Goal: Task Accomplishment & Management: Use online tool/utility

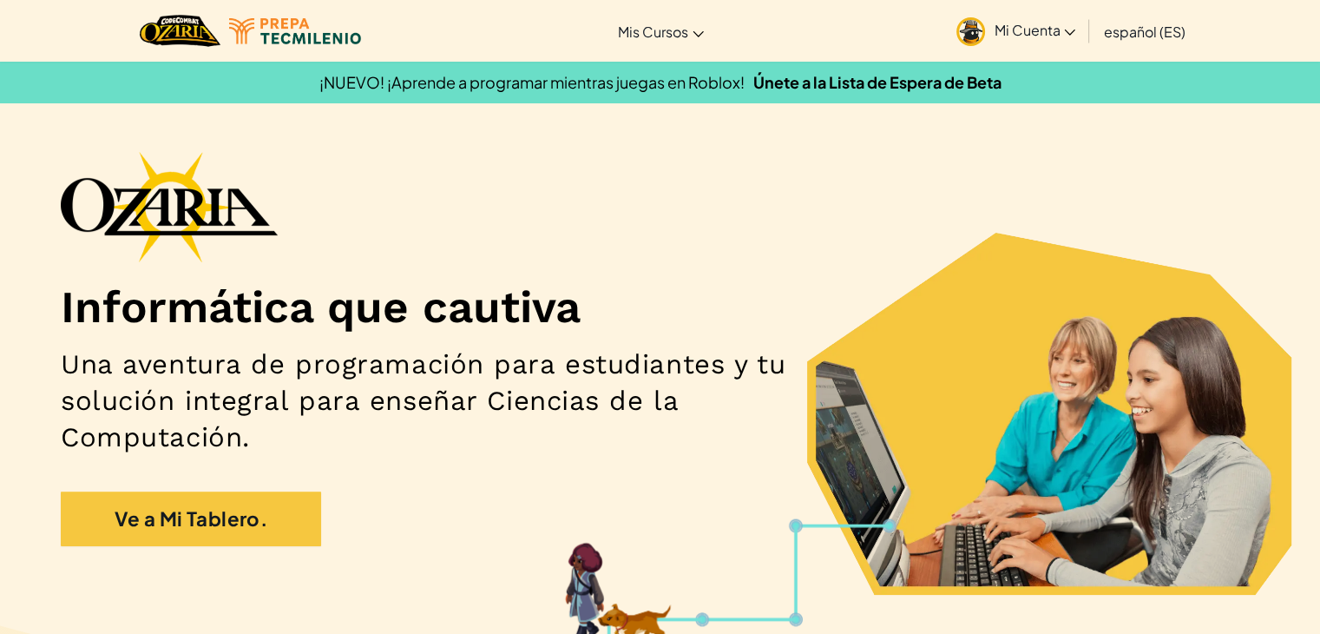
click at [1105, 277] on div "Informática que cautiva Una aventura de programación para estudiantes y tu solu…" at bounding box center [660, 357] width 1199 height 412
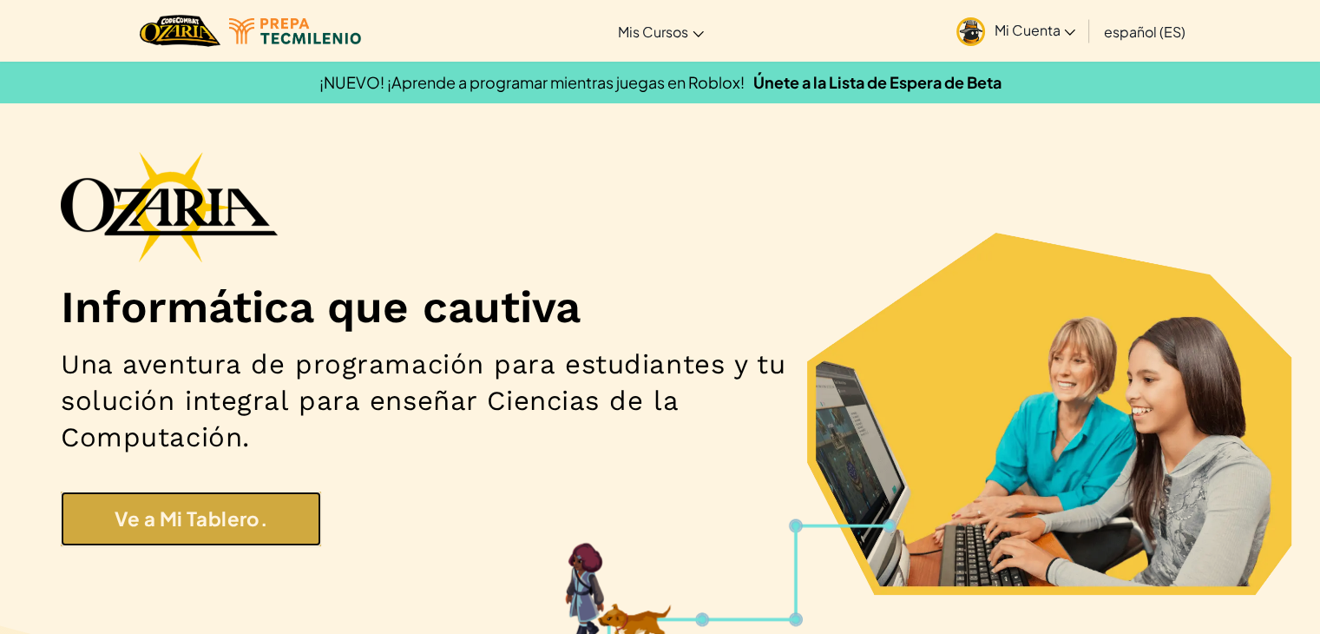
click at [280, 536] on link "Ve a Mi Tablero." at bounding box center [191, 518] width 260 height 55
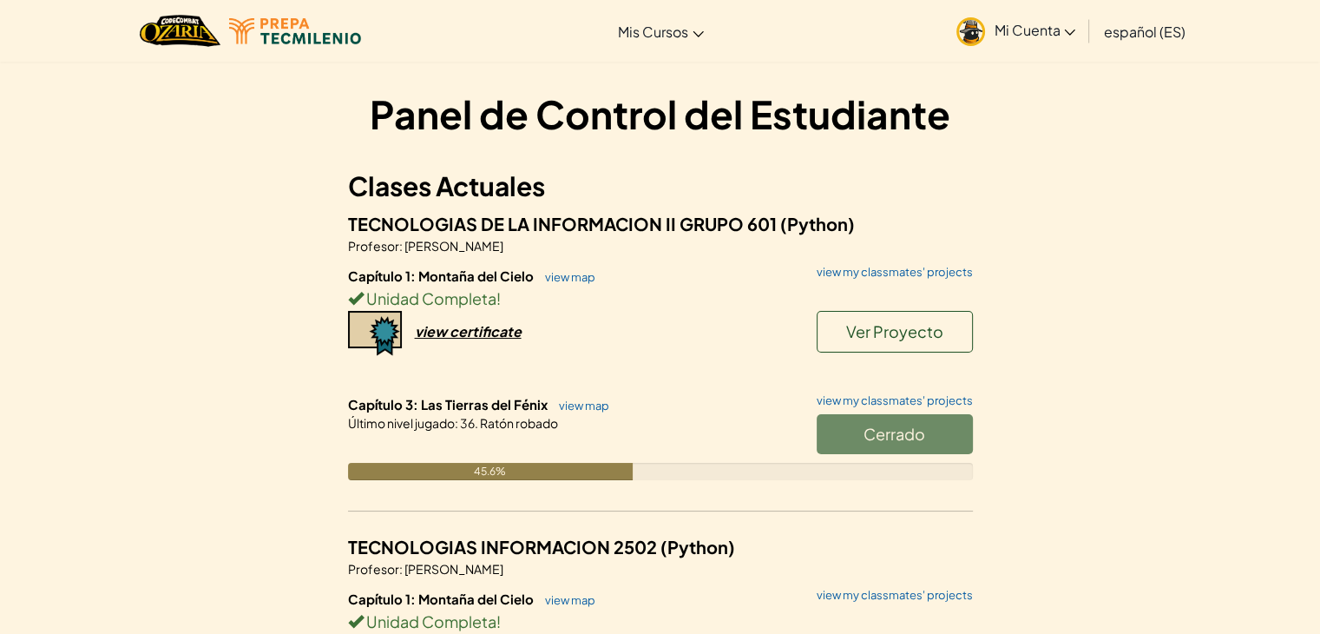
click at [836, 421] on div "Cerrado" at bounding box center [886, 438] width 174 height 49
drag, startPoint x: 844, startPoint y: 442, endPoint x: 855, endPoint y: 471, distance: 31.6
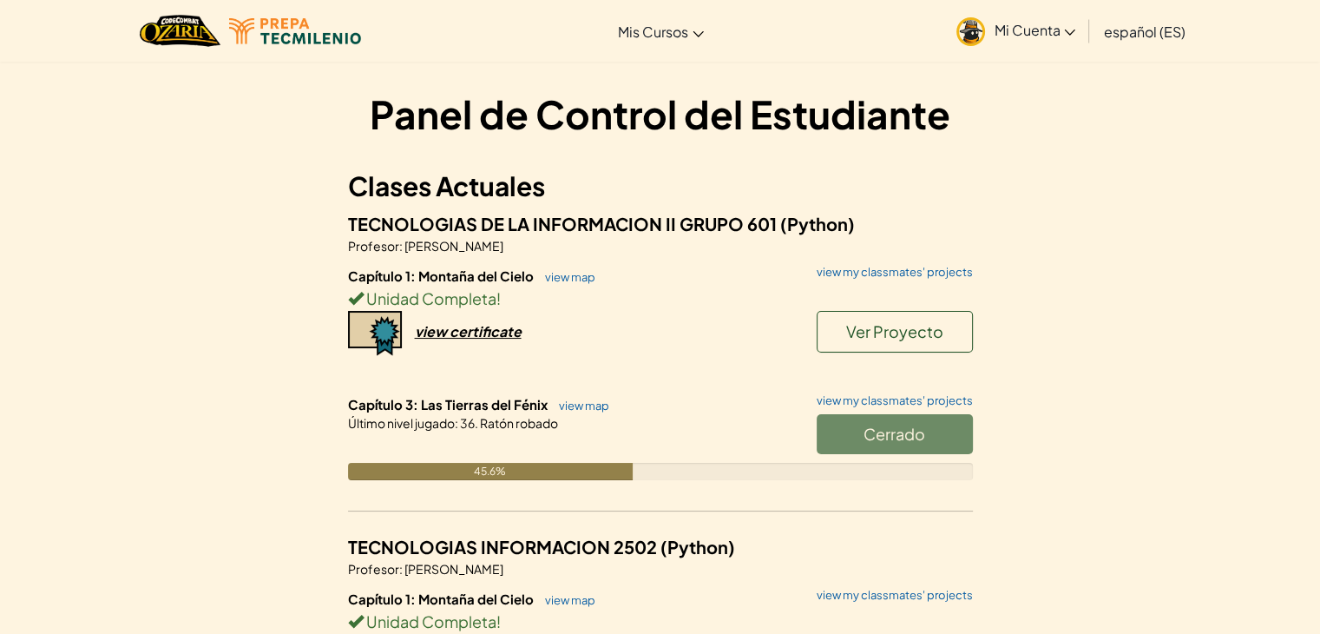
click at [844, 442] on div "Cerrado" at bounding box center [886, 438] width 174 height 49
click at [891, 439] on div "Cerrado" at bounding box center [886, 438] width 174 height 49
click at [900, 435] on div "Cerrado" at bounding box center [886, 438] width 174 height 49
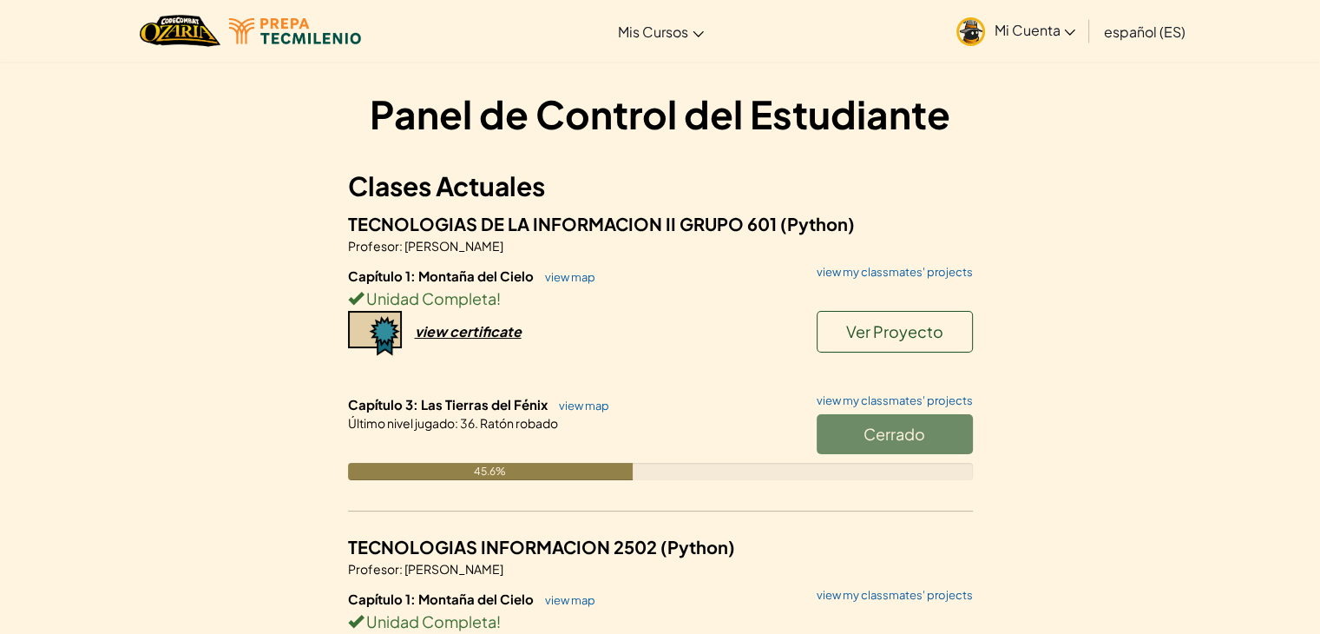
click at [900, 435] on div "Cerrado" at bounding box center [886, 438] width 174 height 49
click at [571, 404] on link "view map" at bounding box center [579, 405] width 59 height 14
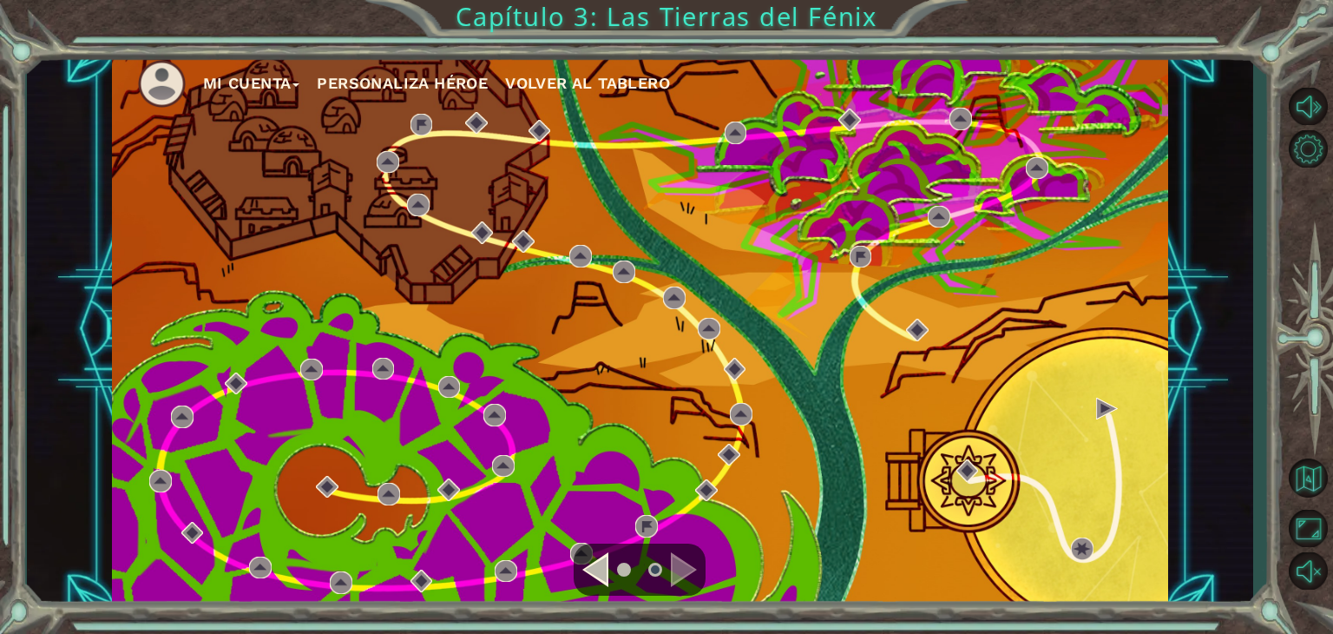
click at [628, 566] on li at bounding box center [624, 569] width 14 height 14
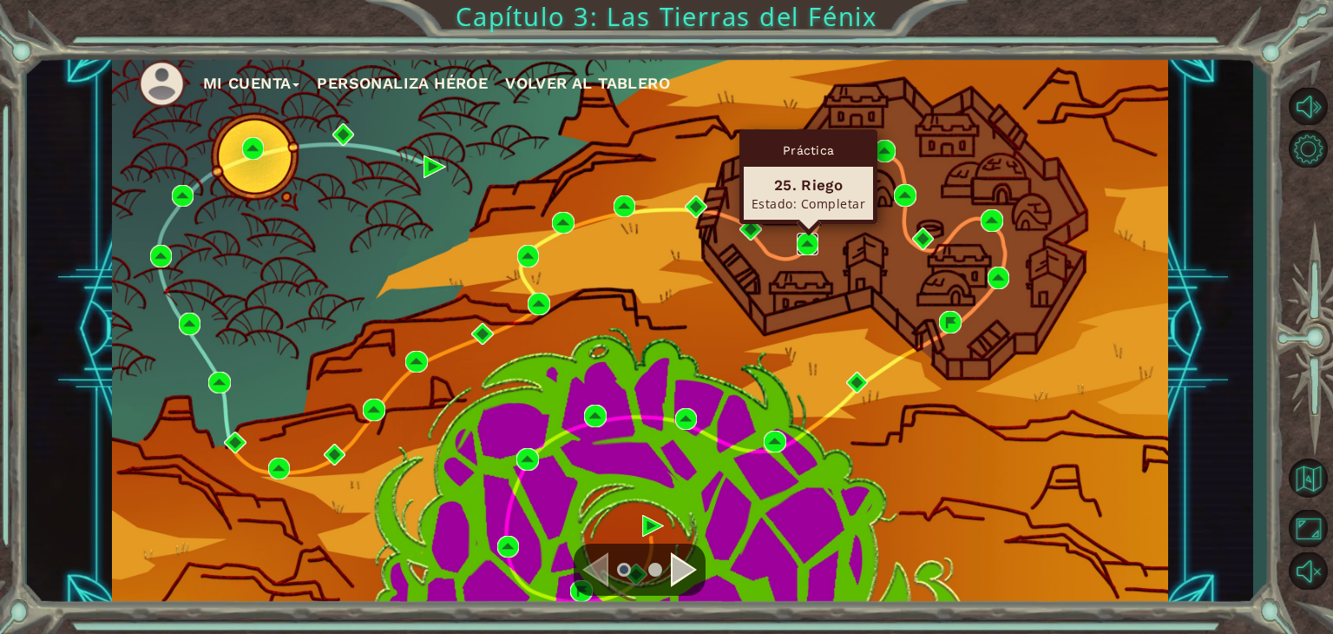
click at [812, 245] on img at bounding box center [808, 244] width 23 height 23
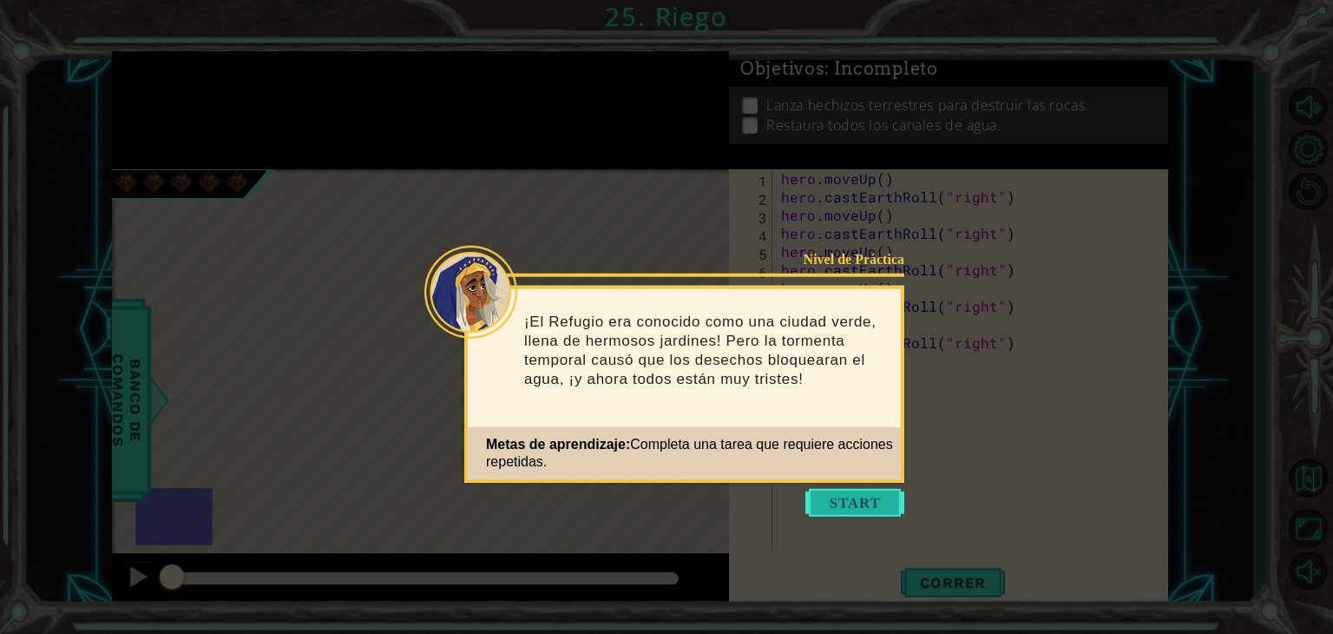
click at [882, 501] on button "Start" at bounding box center [854, 503] width 99 height 28
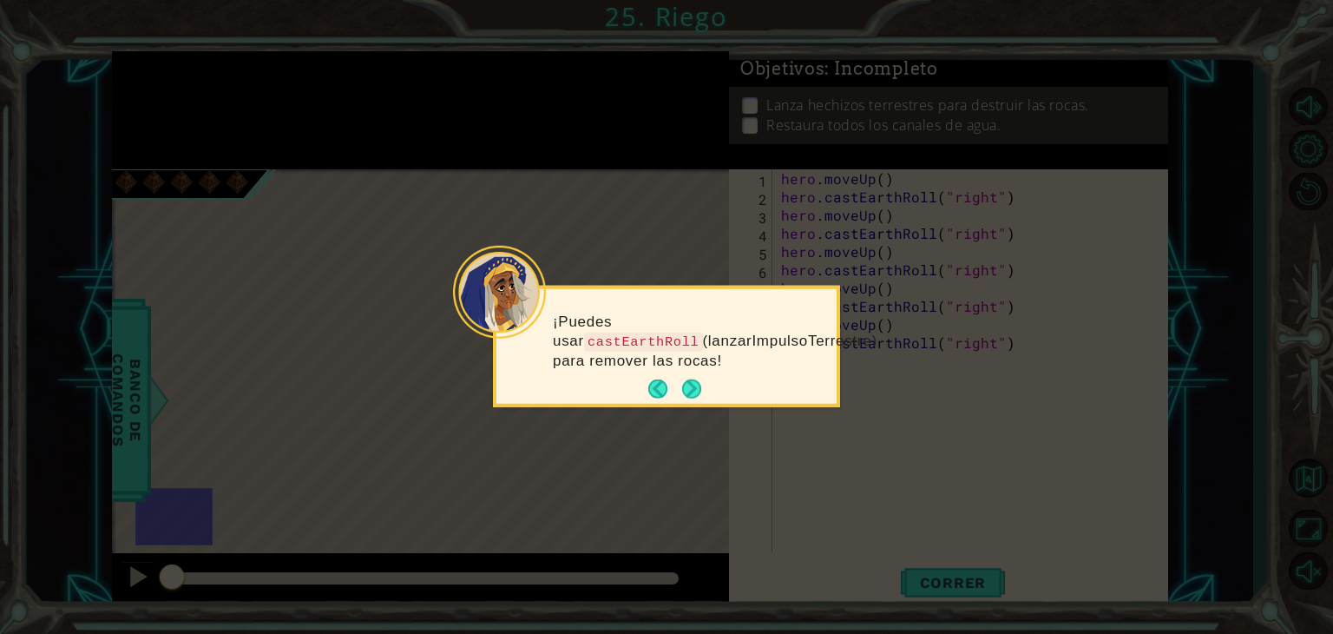
click at [713, 374] on div "¡Puedes usar castEarthRoll (lanzarImpulsoTerrestre) para remover las rocas!" at bounding box center [666, 349] width 340 height 108
click at [695, 380] on button "Next" at bounding box center [691, 388] width 19 height 19
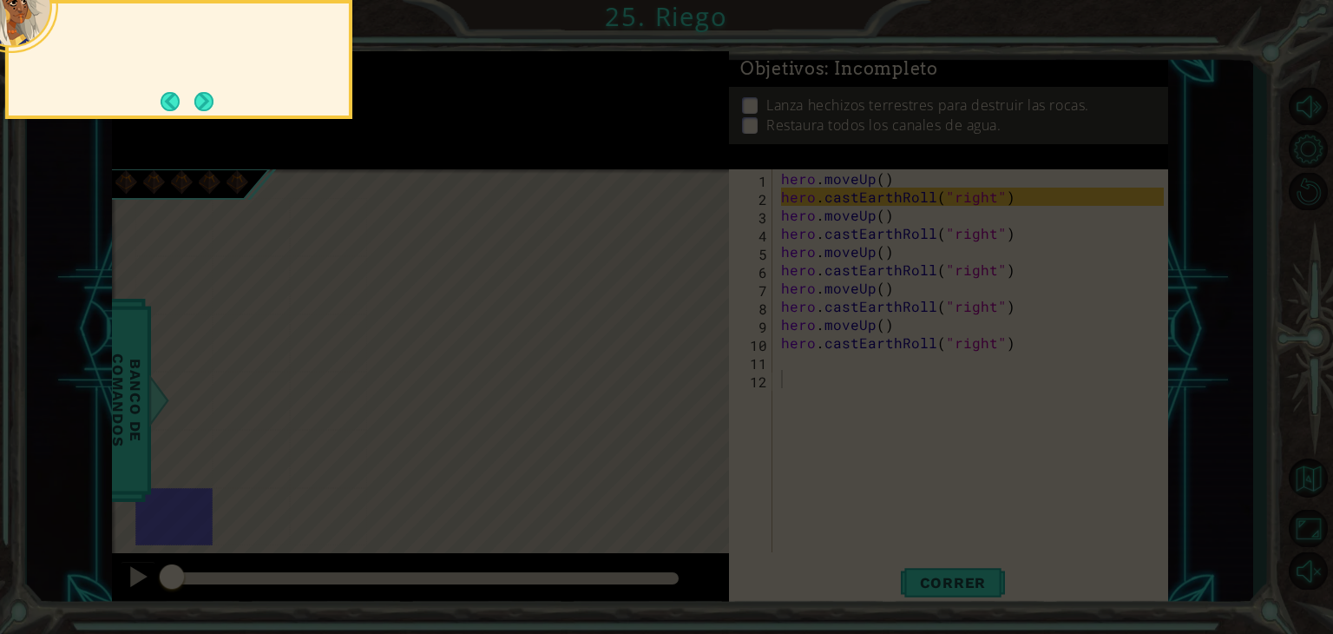
click at [695, 380] on icon at bounding box center [666, 94] width 1333 height 1077
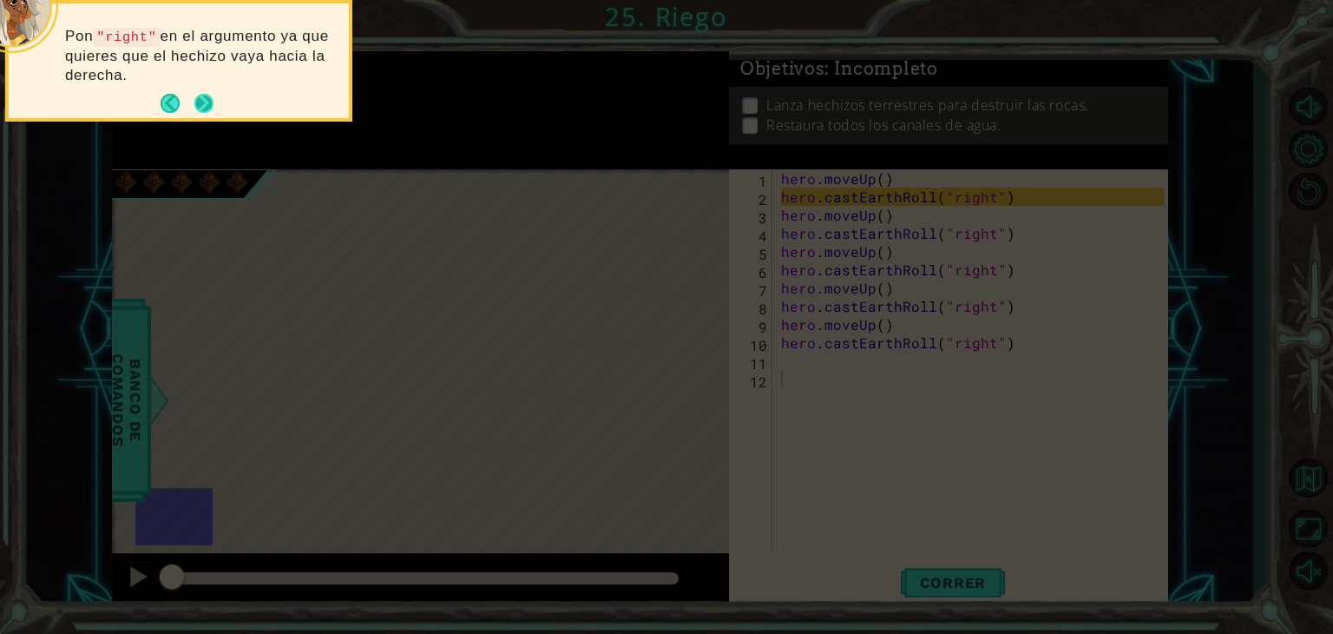
click at [214, 94] on button "Next" at bounding box center [204, 104] width 21 height 21
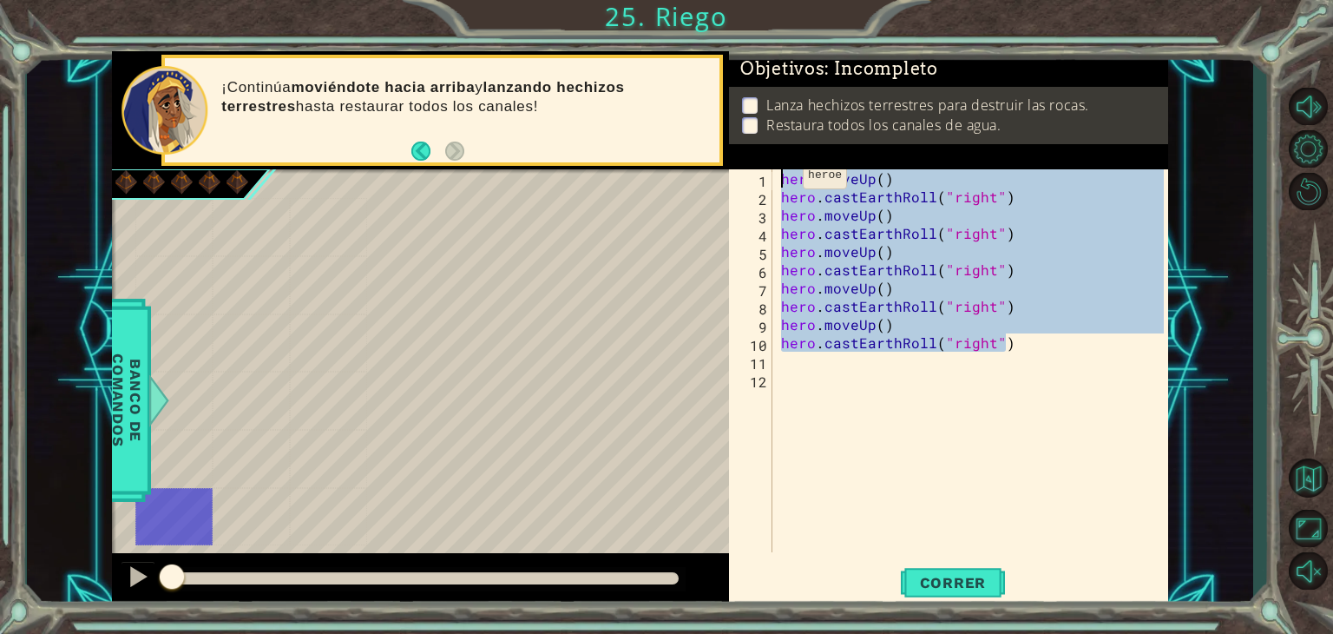
drag, startPoint x: 1048, startPoint y: 352, endPoint x: 767, endPoint y: 178, distance: 329.8
click at [767, 178] on div "hero.castEarthRoll("right") 1 2 3 4 5 6 7 8 9 10 11 12 hero . moveUp ( ) hero .…" at bounding box center [946, 360] width 435 height 383
type textarea "hero.moveUp() hero.castEarthRoll("right")"
